Goal: Information Seeking & Learning: Learn about a topic

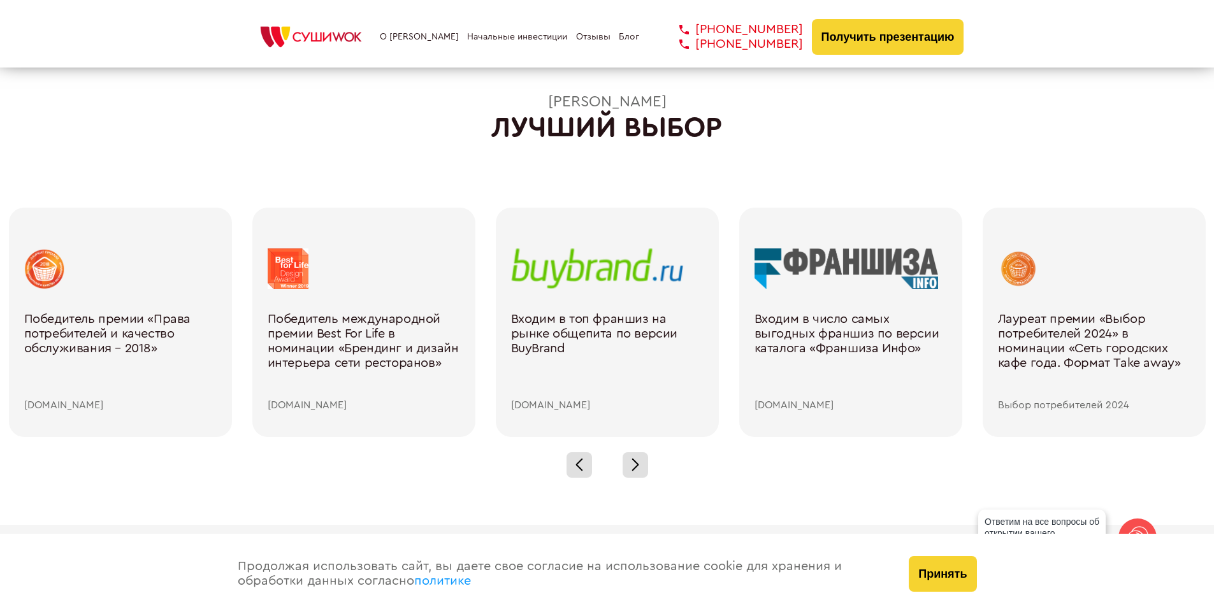
scroll to position [1848, 0]
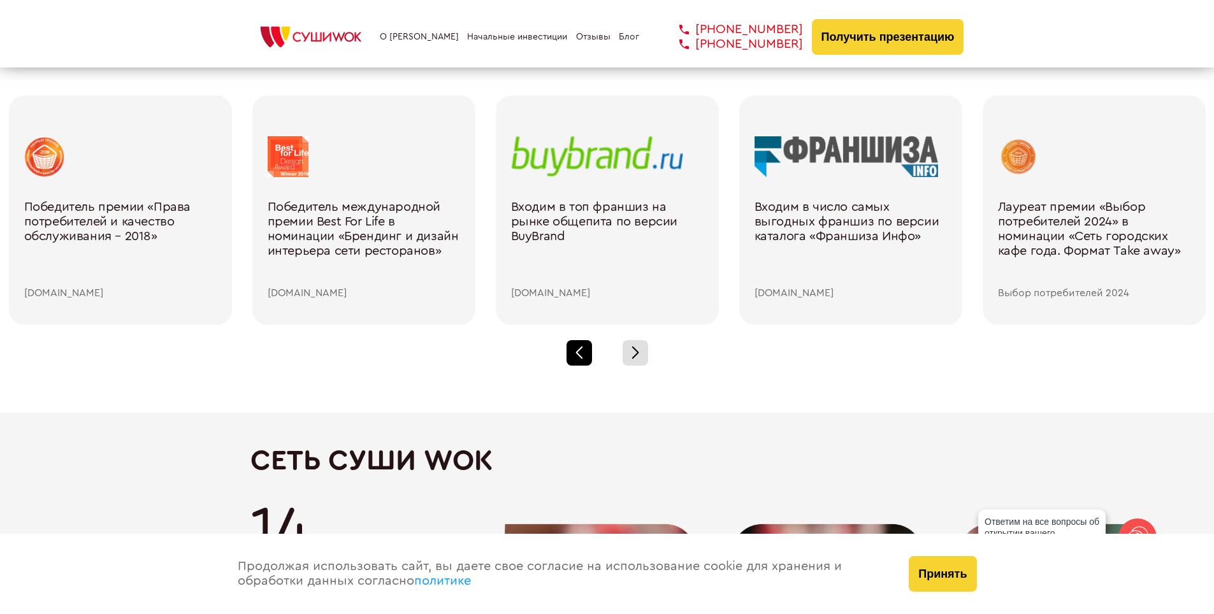
click at [576, 354] on span at bounding box center [578, 355] width 7 height 7
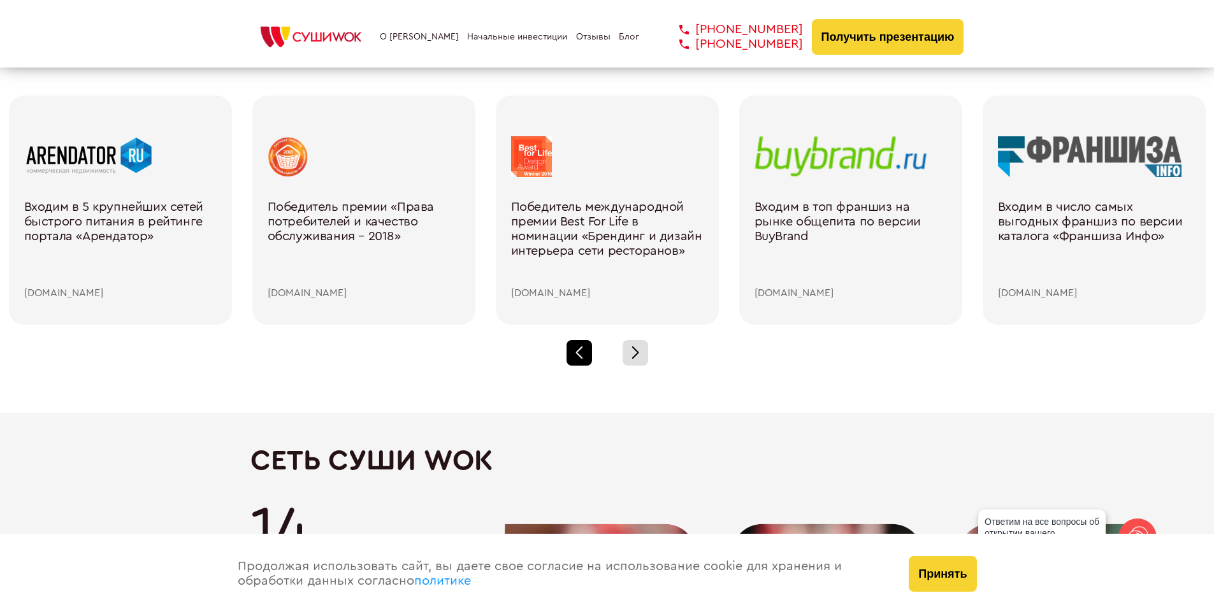
click at [576, 354] on span at bounding box center [578, 355] width 7 height 7
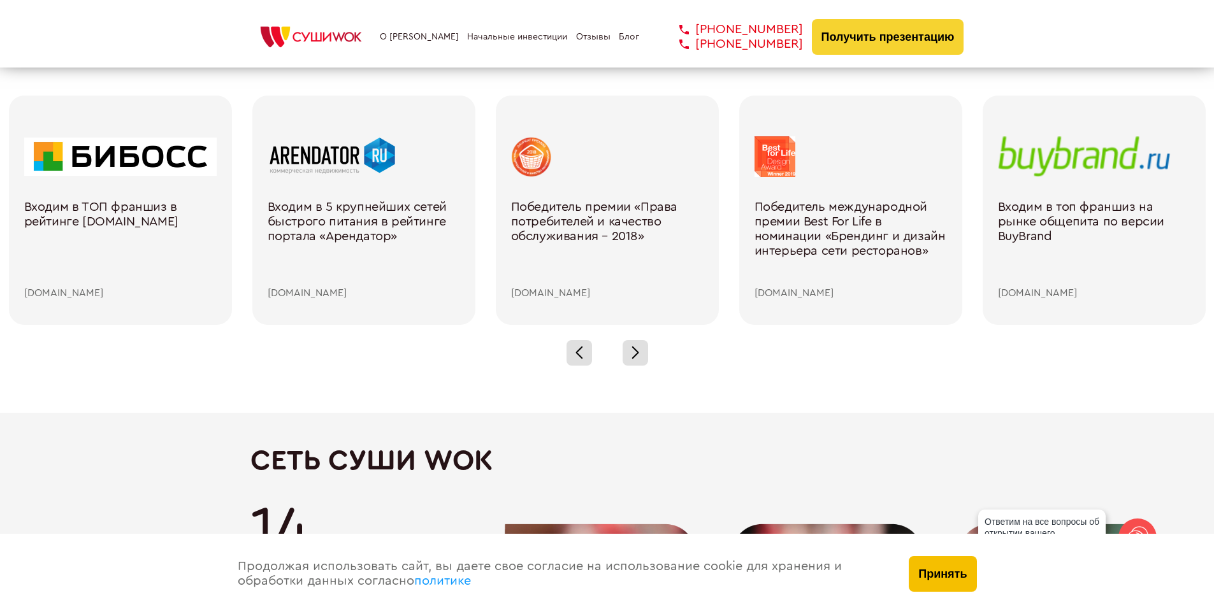
click at [962, 572] on button "Принять" at bounding box center [943, 574] width 68 height 36
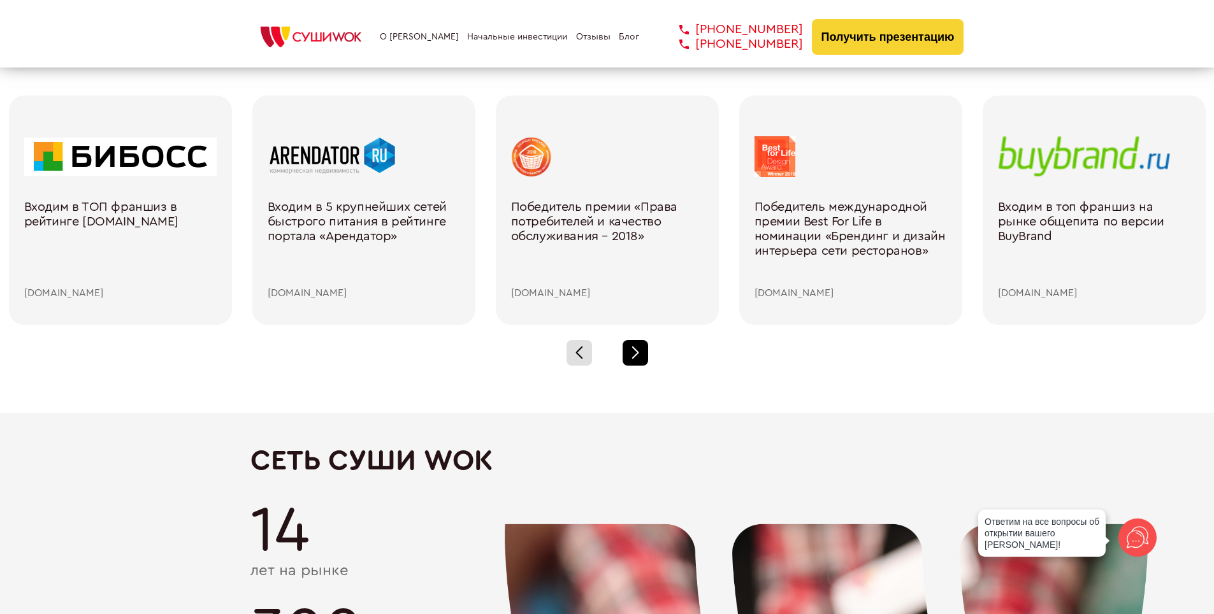
click at [640, 347] on div at bounding box center [635, 352] width 25 height 25
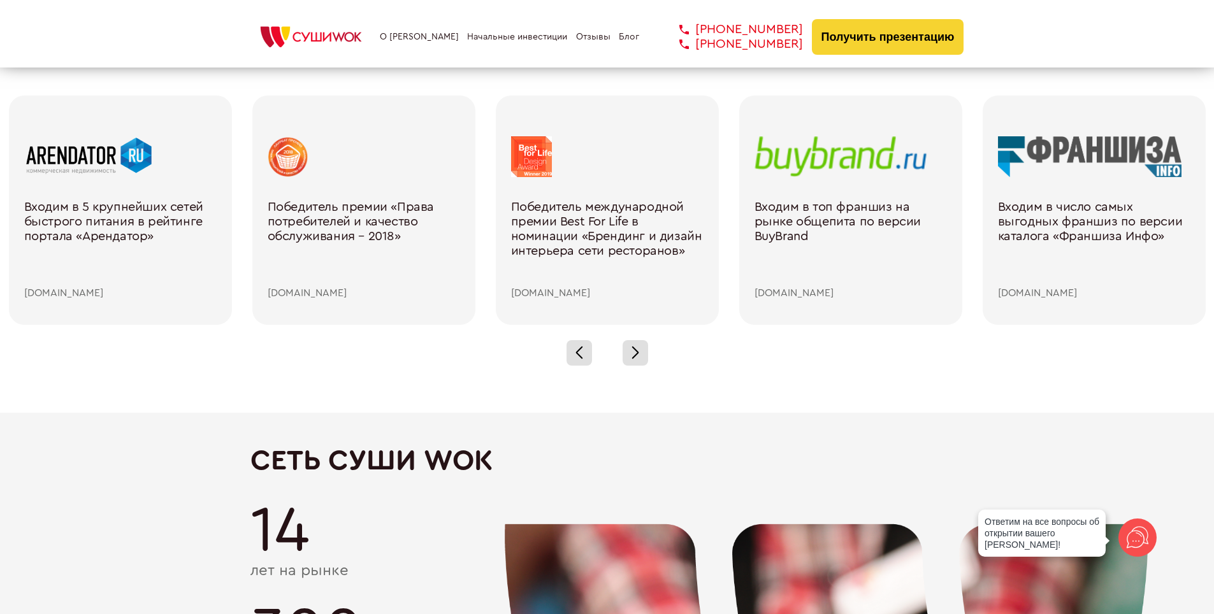
click at [621, 348] on div at bounding box center [607, 353] width 1214 height 56
click at [628, 349] on div at bounding box center [635, 352] width 25 height 25
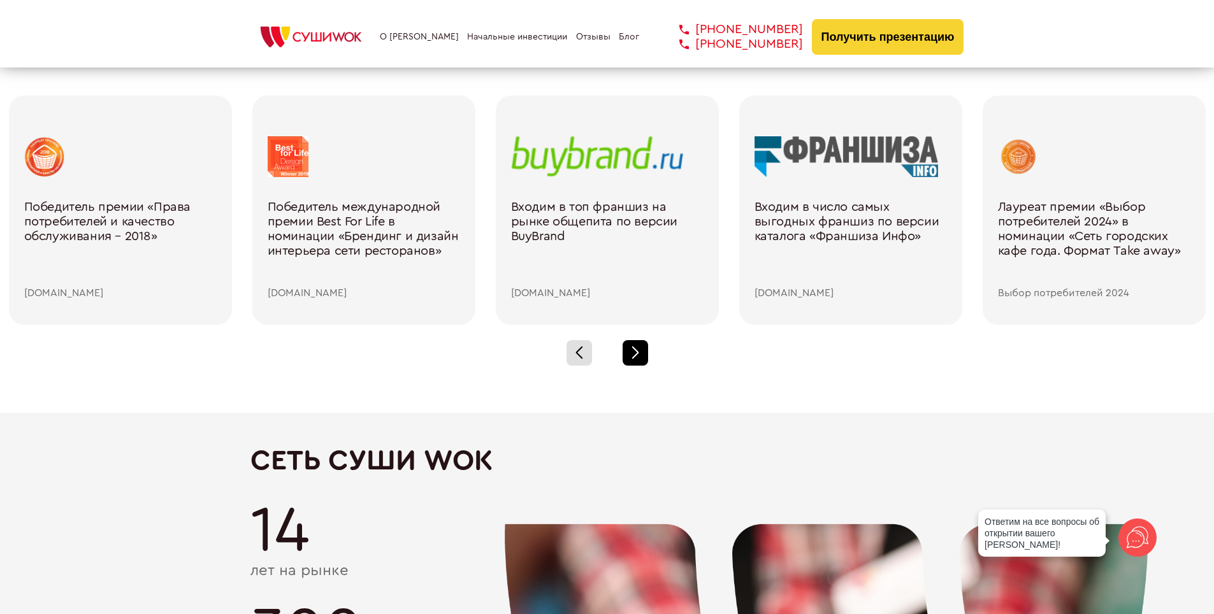
click at [628, 349] on div at bounding box center [635, 352] width 25 height 25
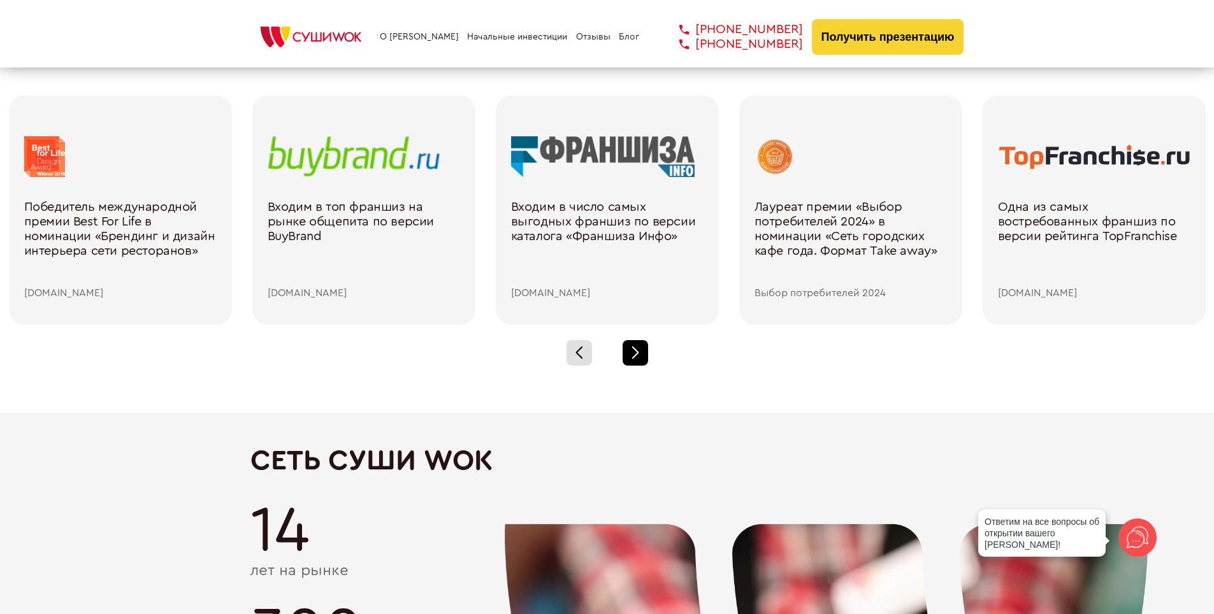
click at [628, 349] on div at bounding box center [635, 352] width 25 height 25
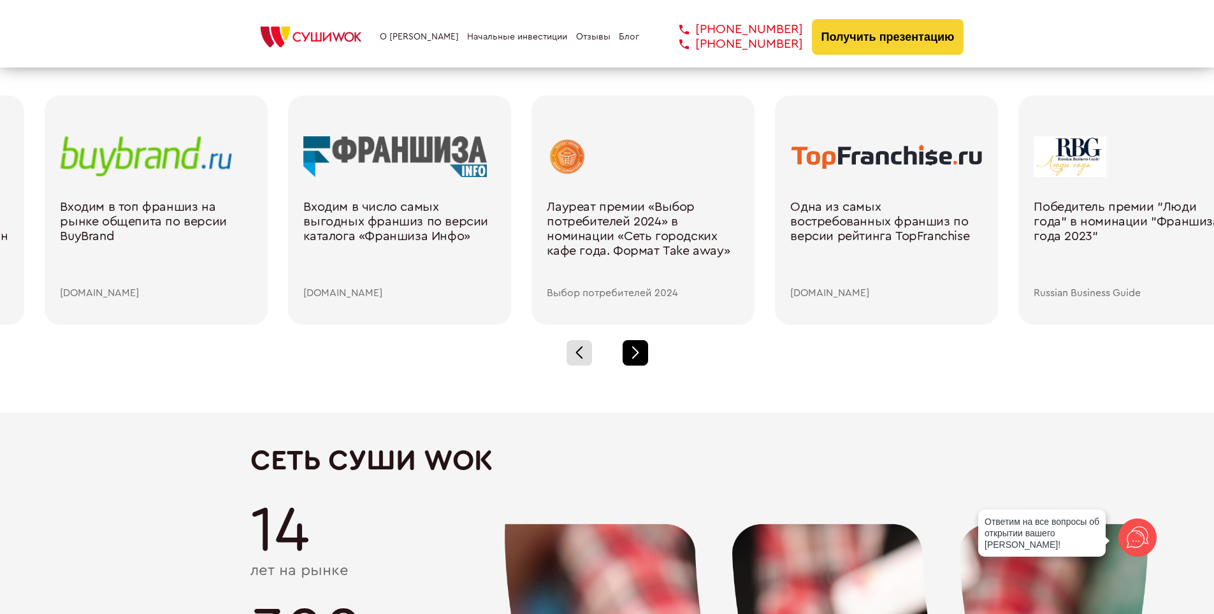
click at [628, 349] on div at bounding box center [635, 352] width 25 height 25
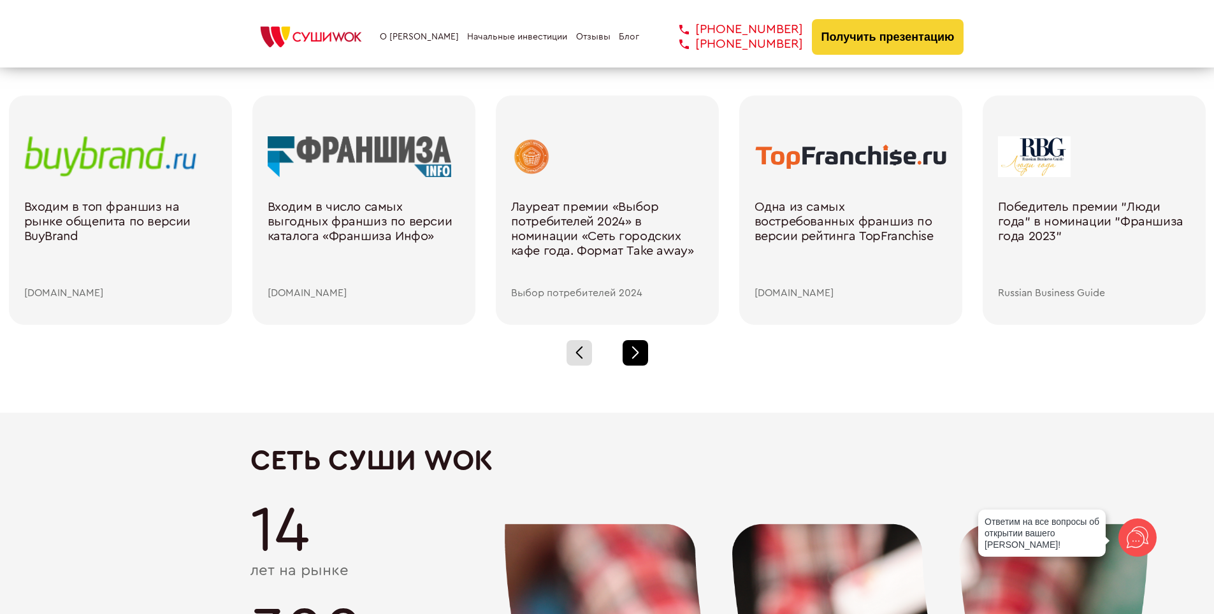
click at [628, 349] on div at bounding box center [635, 352] width 25 height 25
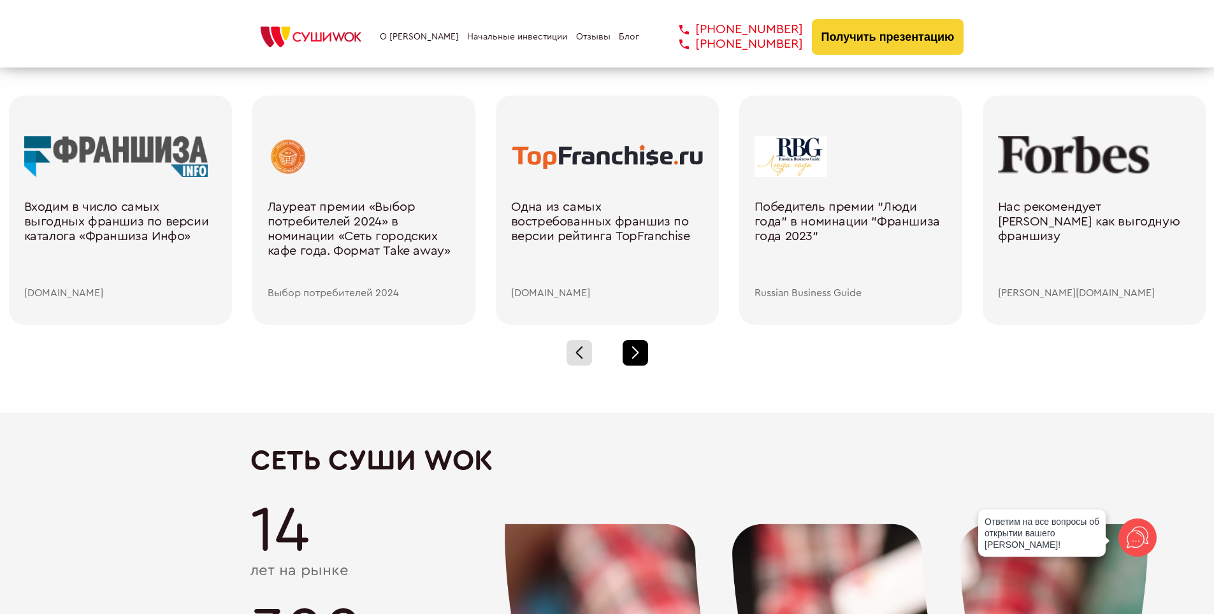
click at [646, 348] on div at bounding box center [635, 352] width 25 height 25
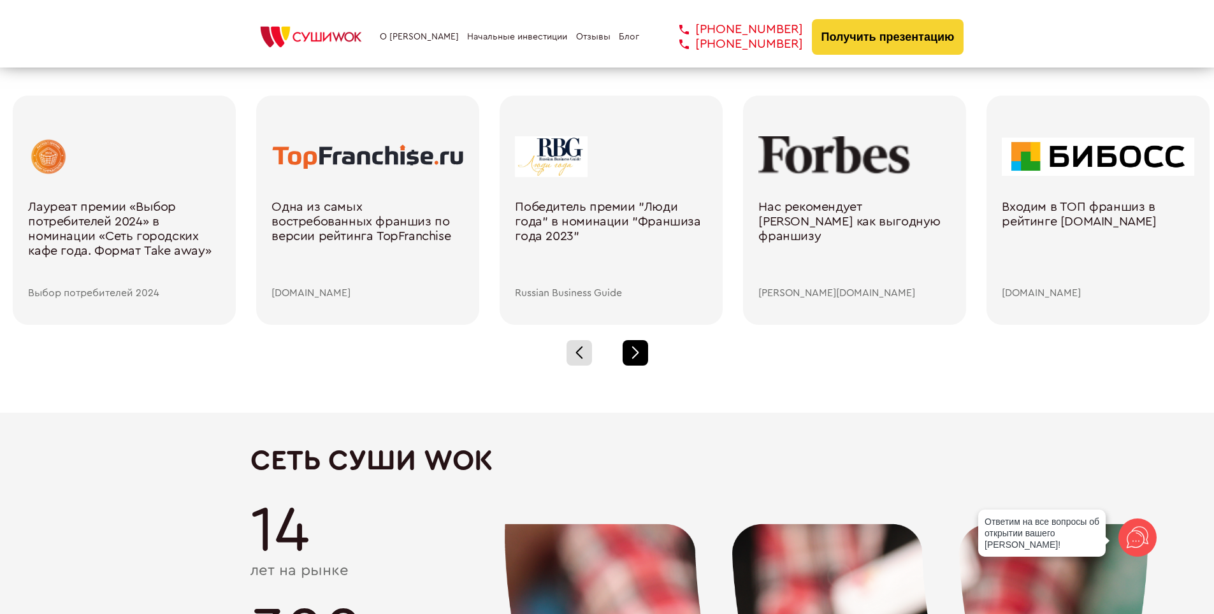
click at [646, 348] on div at bounding box center [635, 352] width 25 height 25
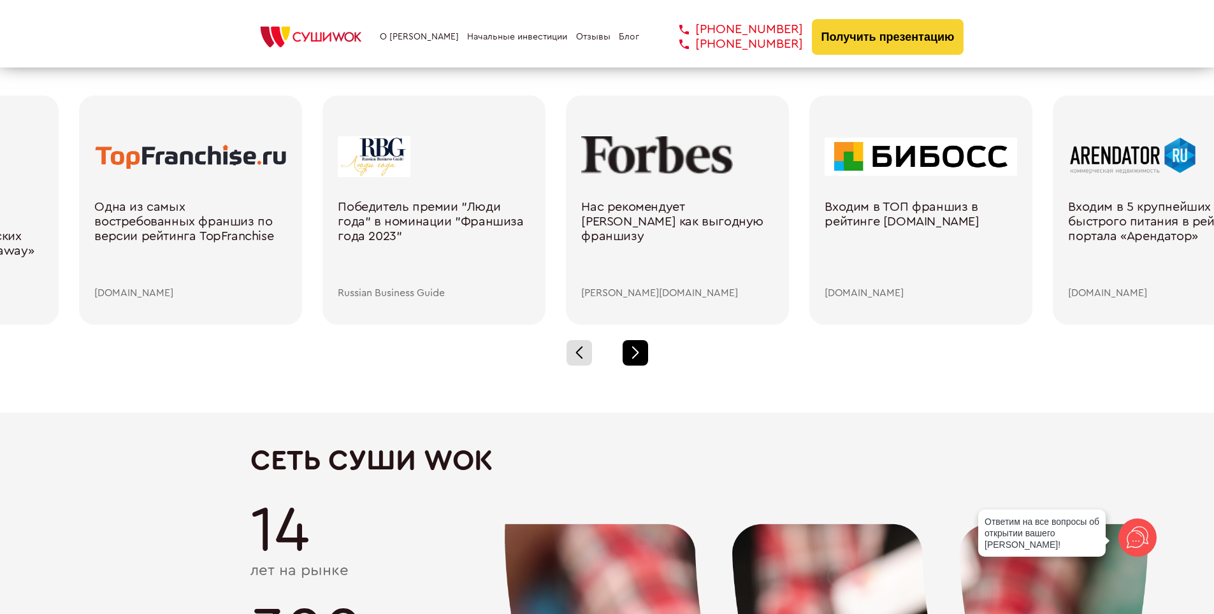
click at [646, 348] on div at bounding box center [635, 352] width 25 height 25
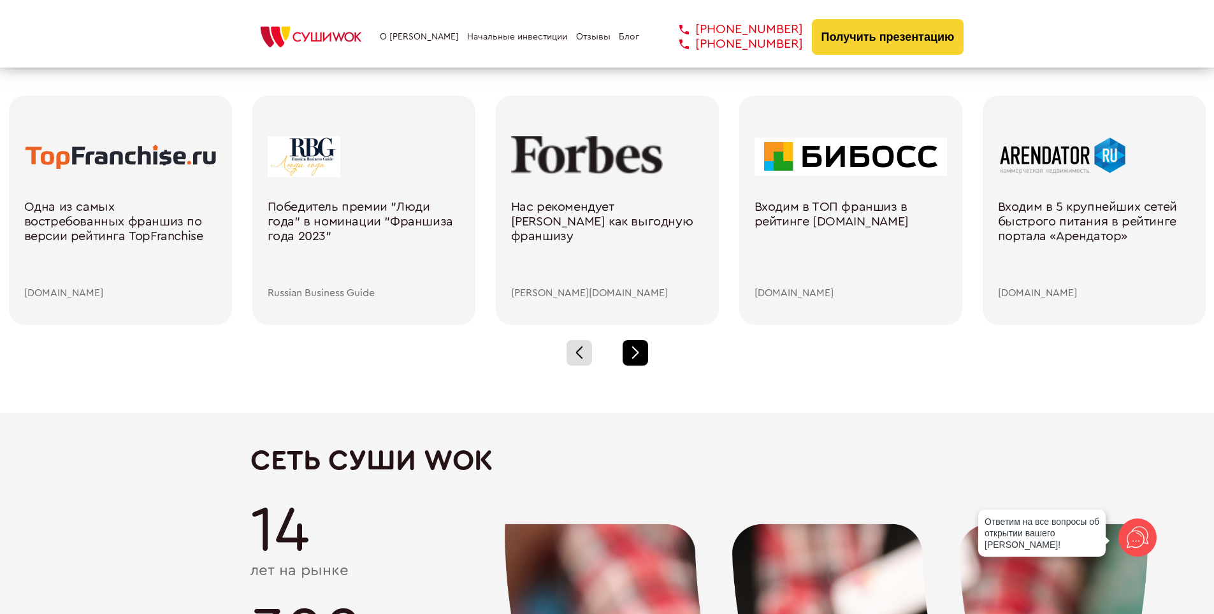
click at [646, 348] on div at bounding box center [635, 352] width 25 height 25
click at [646, 347] on div at bounding box center [635, 352] width 25 height 25
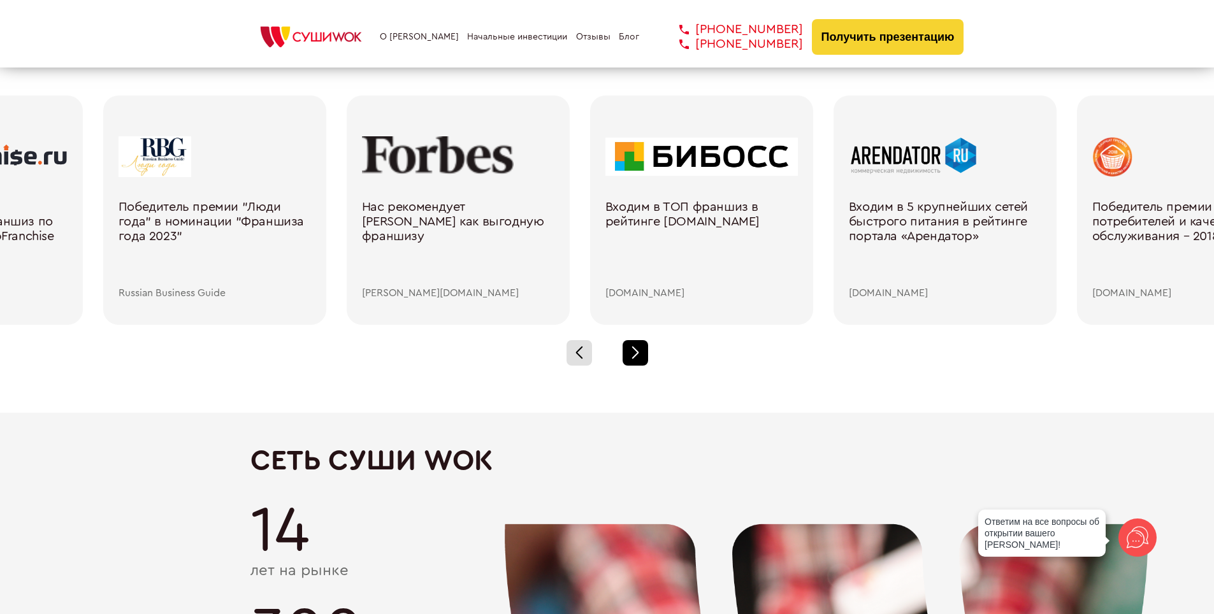
click at [646, 347] on div at bounding box center [635, 352] width 25 height 25
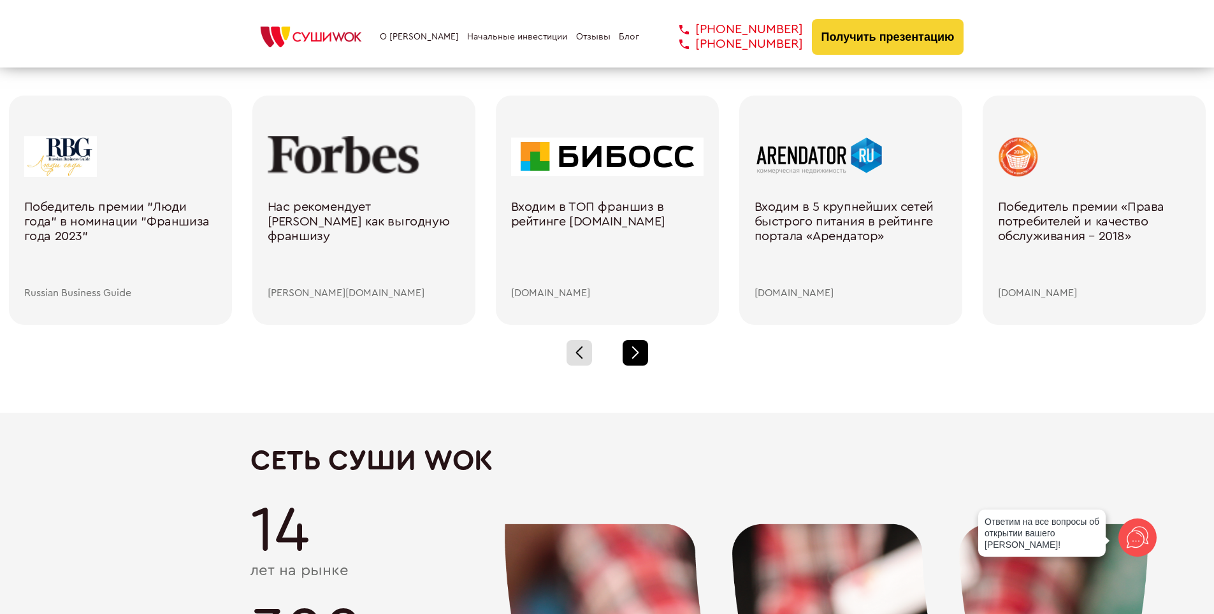
click at [646, 347] on div at bounding box center [635, 352] width 25 height 25
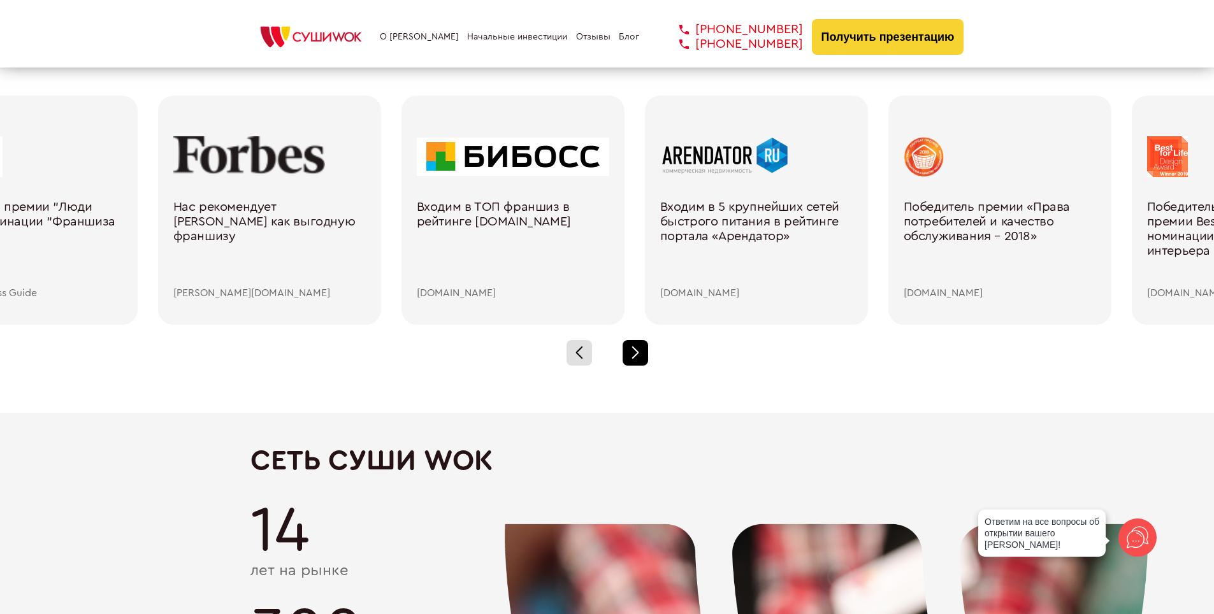
click at [646, 347] on div at bounding box center [635, 352] width 25 height 25
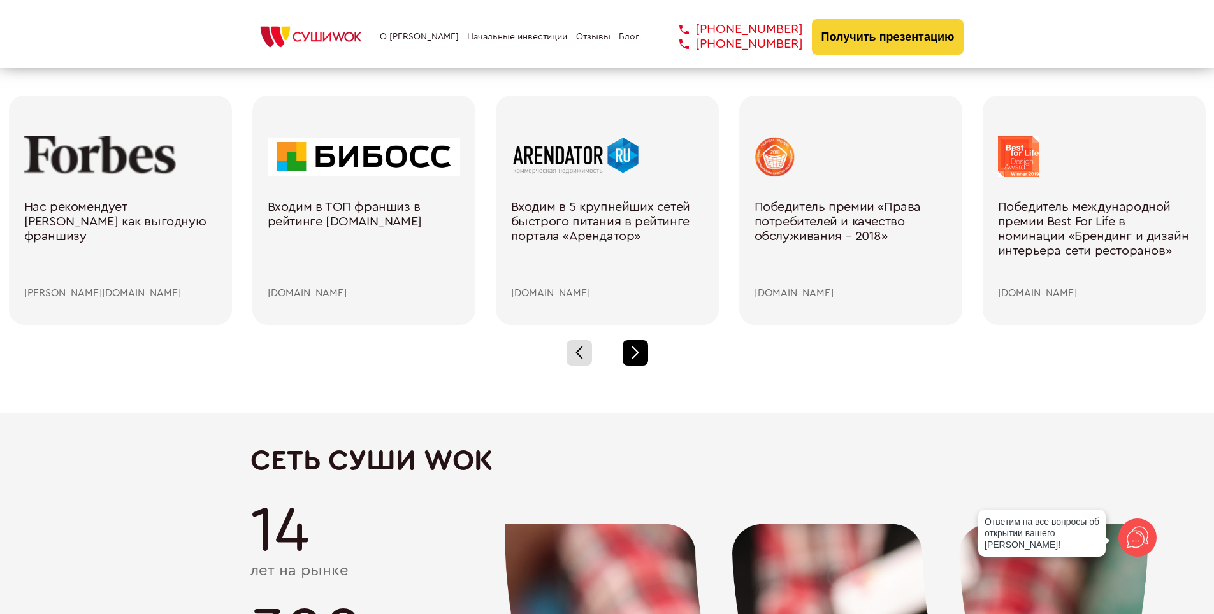
click at [646, 347] on div at bounding box center [635, 352] width 25 height 25
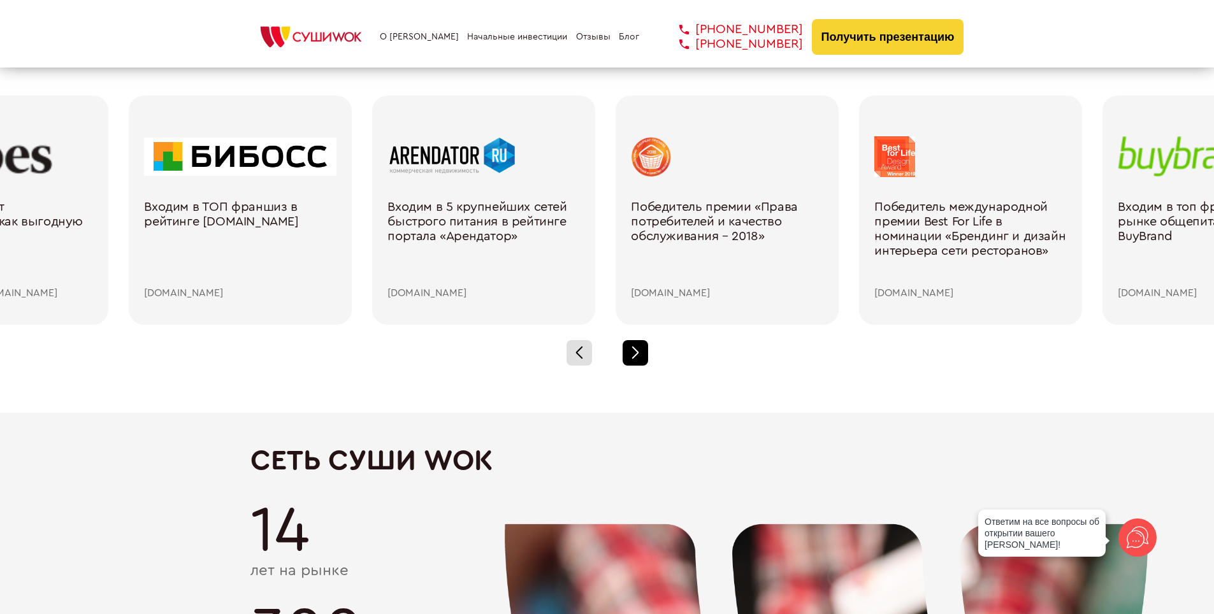
click at [646, 347] on div at bounding box center [635, 352] width 25 height 25
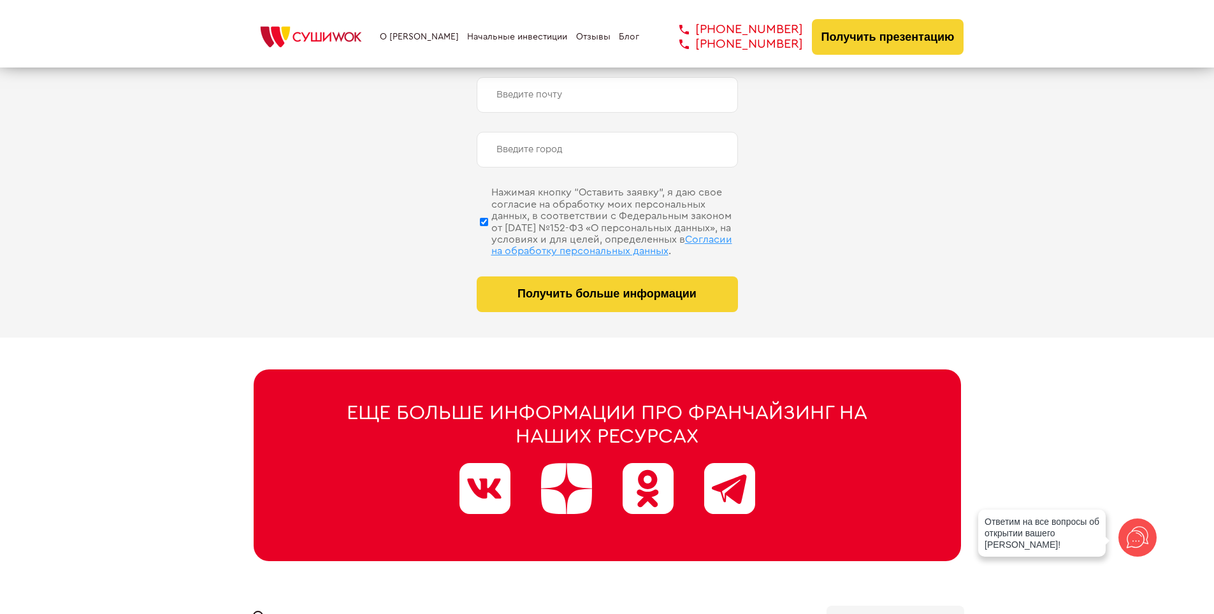
scroll to position [6430, 0]
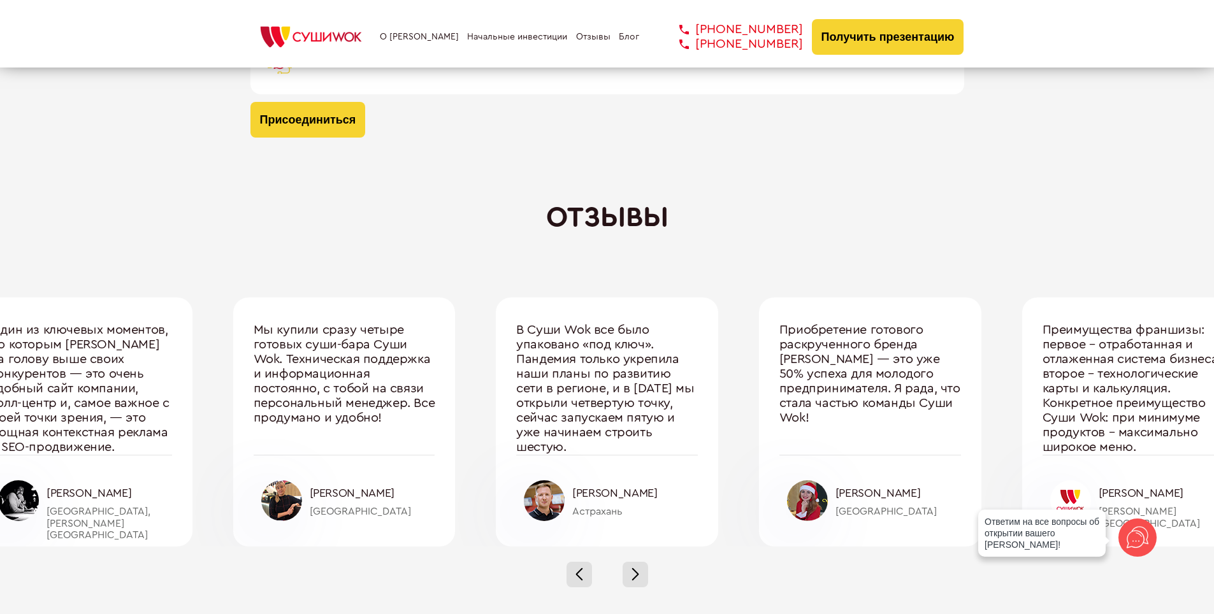
scroll to position [4206, 0]
